Goal: Task Accomplishment & Management: Use online tool/utility

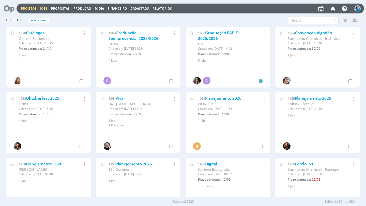
click at [42, 10] on link "Jobs" at bounding box center [43, 8] width 7 height 4
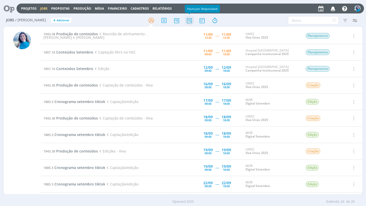
click at [190, 21] on icon at bounding box center [189, 21] width 9 height 10
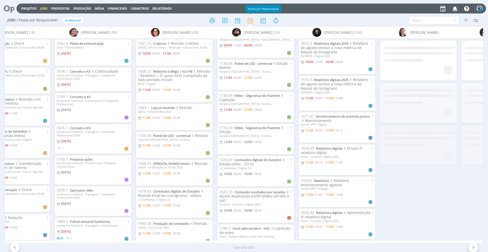
scroll to position [43, 0]
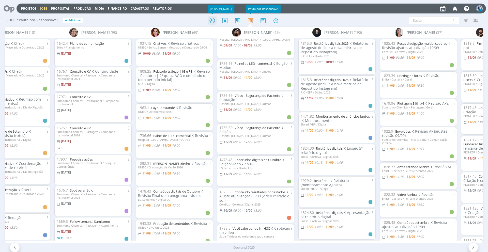
click at [212, 22] on icon at bounding box center [212, 21] width 9 height 10
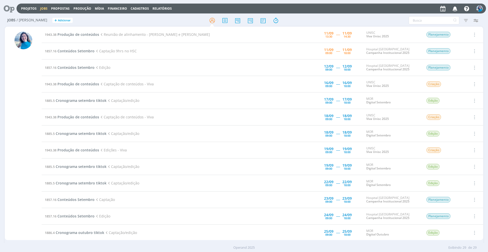
scroll to position [2, 0]
click at [253, 21] on icon at bounding box center [250, 21] width 9 height 10
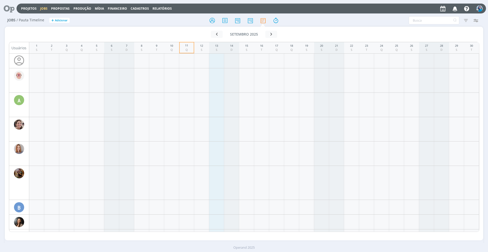
scroll to position [292, 0]
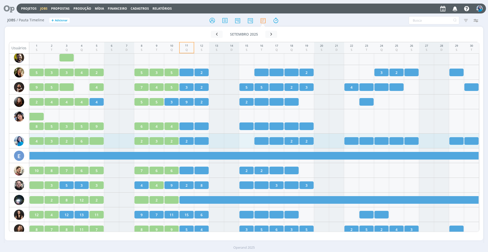
click at [142, 142] on div "2" at bounding box center [141, 141] width 14 height 8
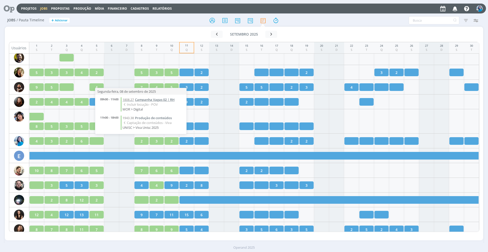
click at [155, 101] on span "Campanha Vagas 02 | RH" at bounding box center [155, 99] width 40 height 5
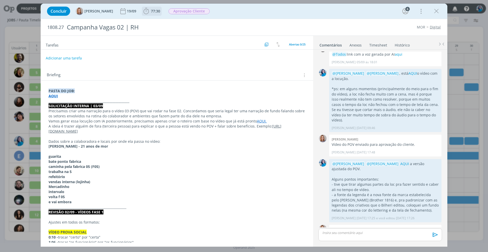
click at [151, 12] on span "77:30" at bounding box center [155, 11] width 9 height 5
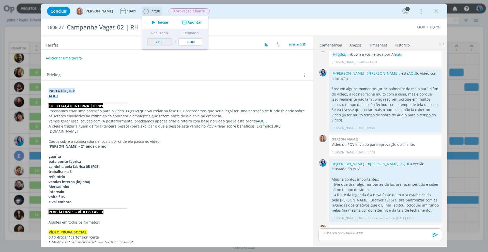
click at [156, 21] on icon "dialog" at bounding box center [153, 22] width 9 height 7
click at [401, 161] on link "AQUI" at bounding box center [404, 163] width 9 height 5
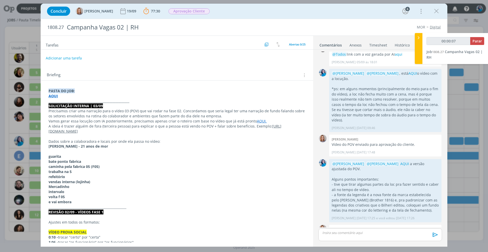
type input "00:00:08"
click at [420, 37] on icon at bounding box center [418, 37] width 5 height 5
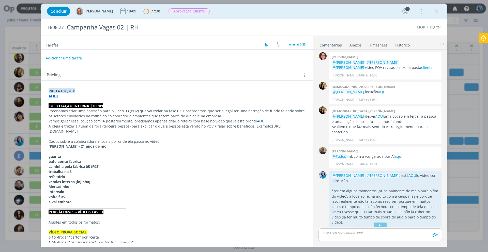
scroll to position [448, 0]
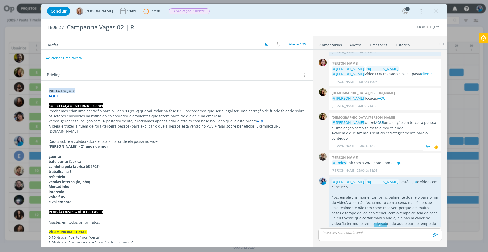
click at [382, 120] on link "AQUI" at bounding box center [379, 122] width 9 height 5
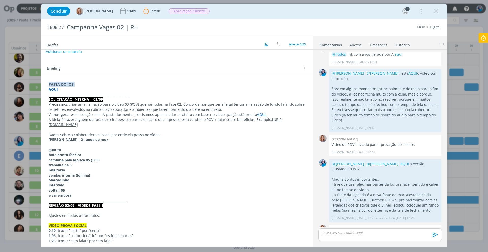
scroll to position [0, 0]
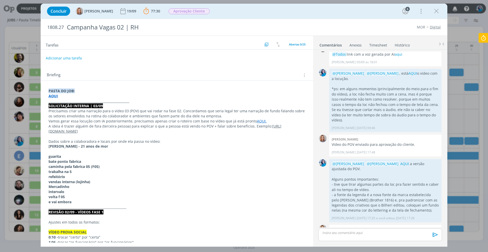
click at [487, 39] on icon at bounding box center [483, 38] width 9 height 10
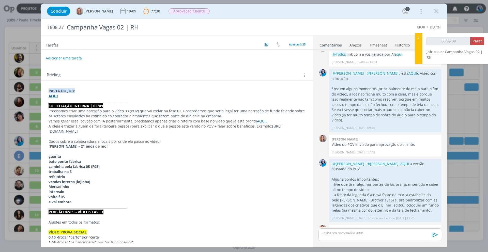
type input "00:09:09"
click at [478, 41] on span "Parar" at bounding box center [477, 41] width 9 height 5
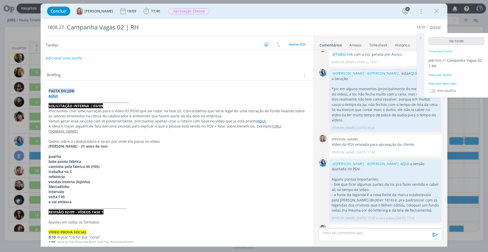
click at [452, 84] on div "Adicionar descrição" at bounding box center [457, 83] width 56 height 5
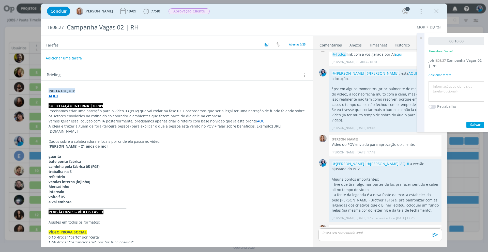
click at [452, 85] on textarea at bounding box center [456, 92] width 53 height 18
type textarea "ajuste do roteiro e envio para [PERSON_NAME]"
click at [479, 125] on span "Salvar" at bounding box center [475, 124] width 10 height 5
click at [190, 9] on span "Aprovação Cliente" at bounding box center [189, 11] width 41 height 6
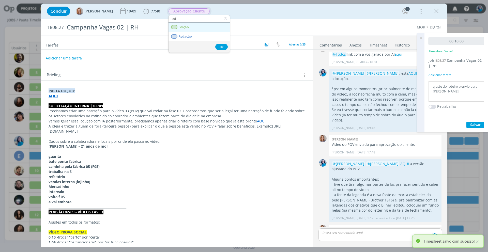
type input "ed"
click at [194, 29] on link "Edição" at bounding box center [199, 27] width 61 height 9
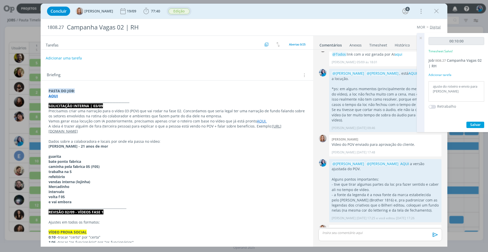
click at [421, 38] on icon at bounding box center [420, 38] width 9 height 10
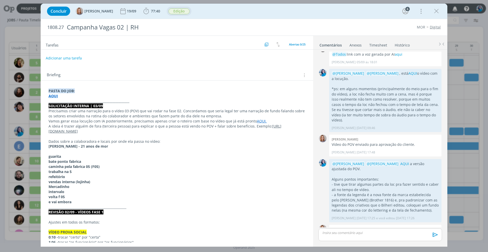
scroll to position [557, 0]
click at [54, 96] on strong "AQUI" at bounding box center [53, 96] width 9 height 5
click at [72, 105] on link "[URL][DOMAIN_NAME]" at bounding box center [82, 105] width 38 height 7
